Goal: Transaction & Acquisition: Obtain resource

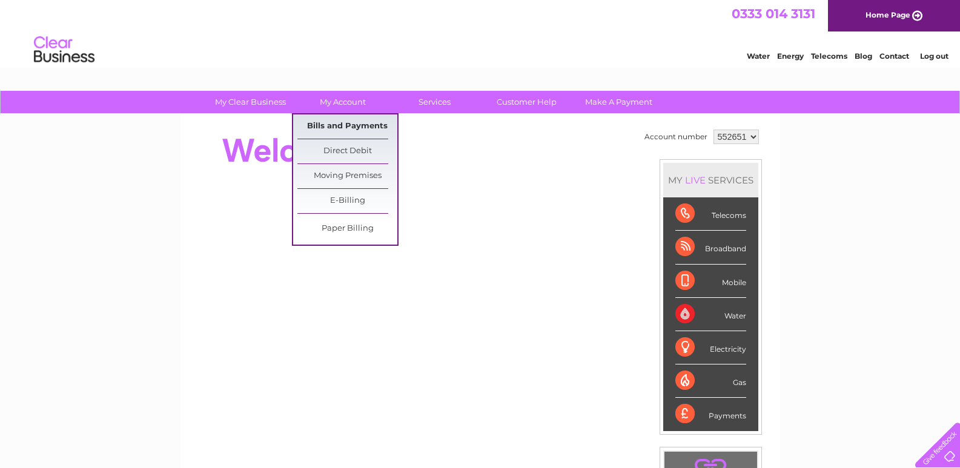
click at [331, 124] on link "Bills and Payments" at bounding box center [347, 126] width 100 height 24
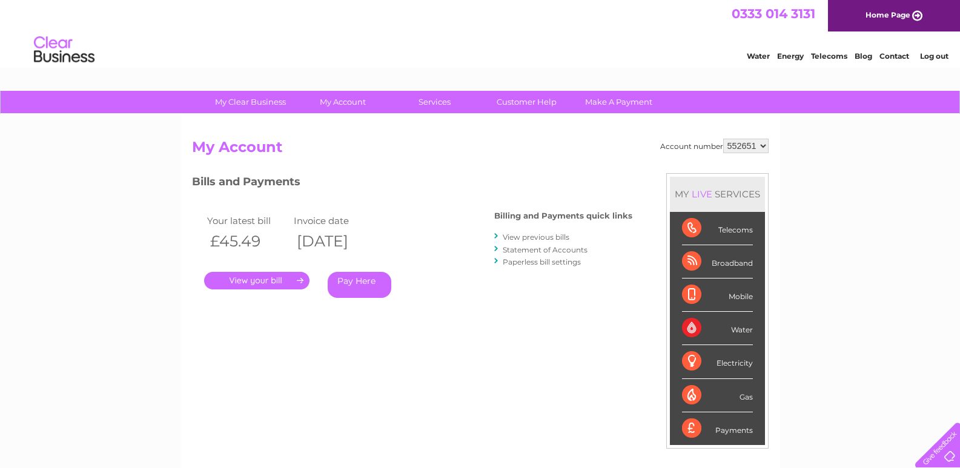
click at [277, 278] on link "." at bounding box center [256, 281] width 105 height 18
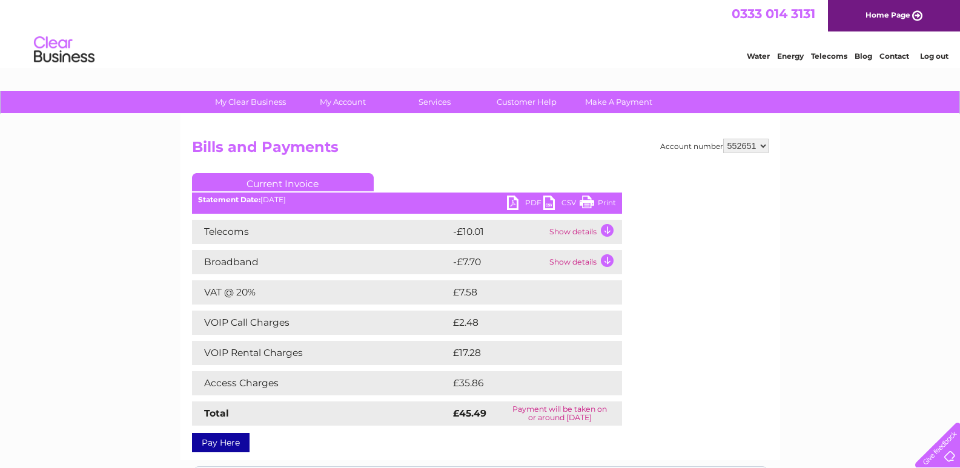
click at [607, 260] on td "Show details" at bounding box center [584, 262] width 76 height 24
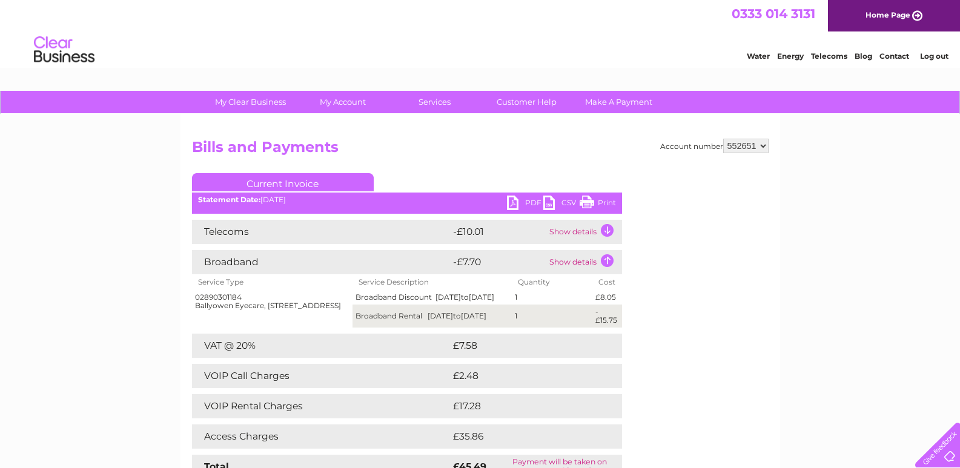
click at [606, 231] on td "Show details" at bounding box center [584, 232] width 76 height 24
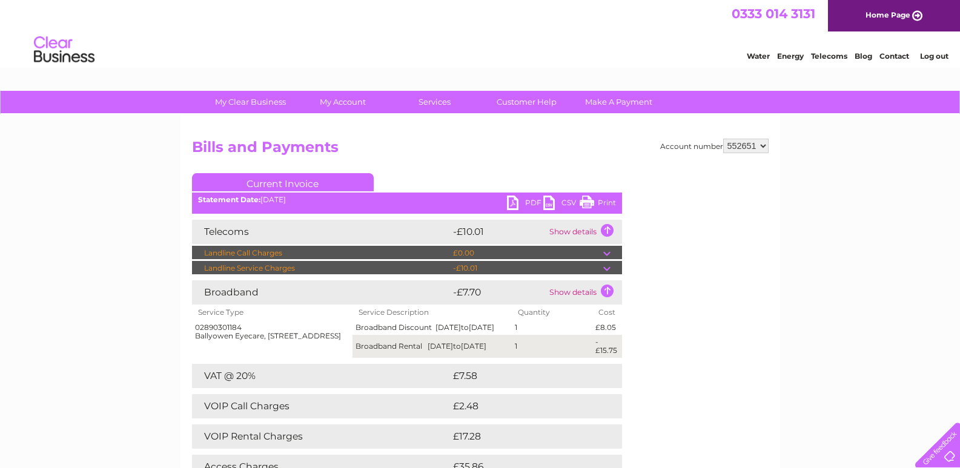
click at [694, 356] on div "Account number 552651 Bills and Payments Current Invoice PDF CSV Print" at bounding box center [480, 335] width 577 height 392
click at [44, 294] on div "My Clear Business Login Details My Details My Preferences Link Account My Accou…" at bounding box center [480, 421] width 960 height 660
click at [665, 310] on div "Account number 552651 Bills and Payments Current Invoice PDF CSV Print" at bounding box center [480, 335] width 577 height 392
click at [529, 202] on link "PDF" at bounding box center [525, 205] width 36 height 18
